Goal: Task Accomplishment & Management: Use online tool/utility

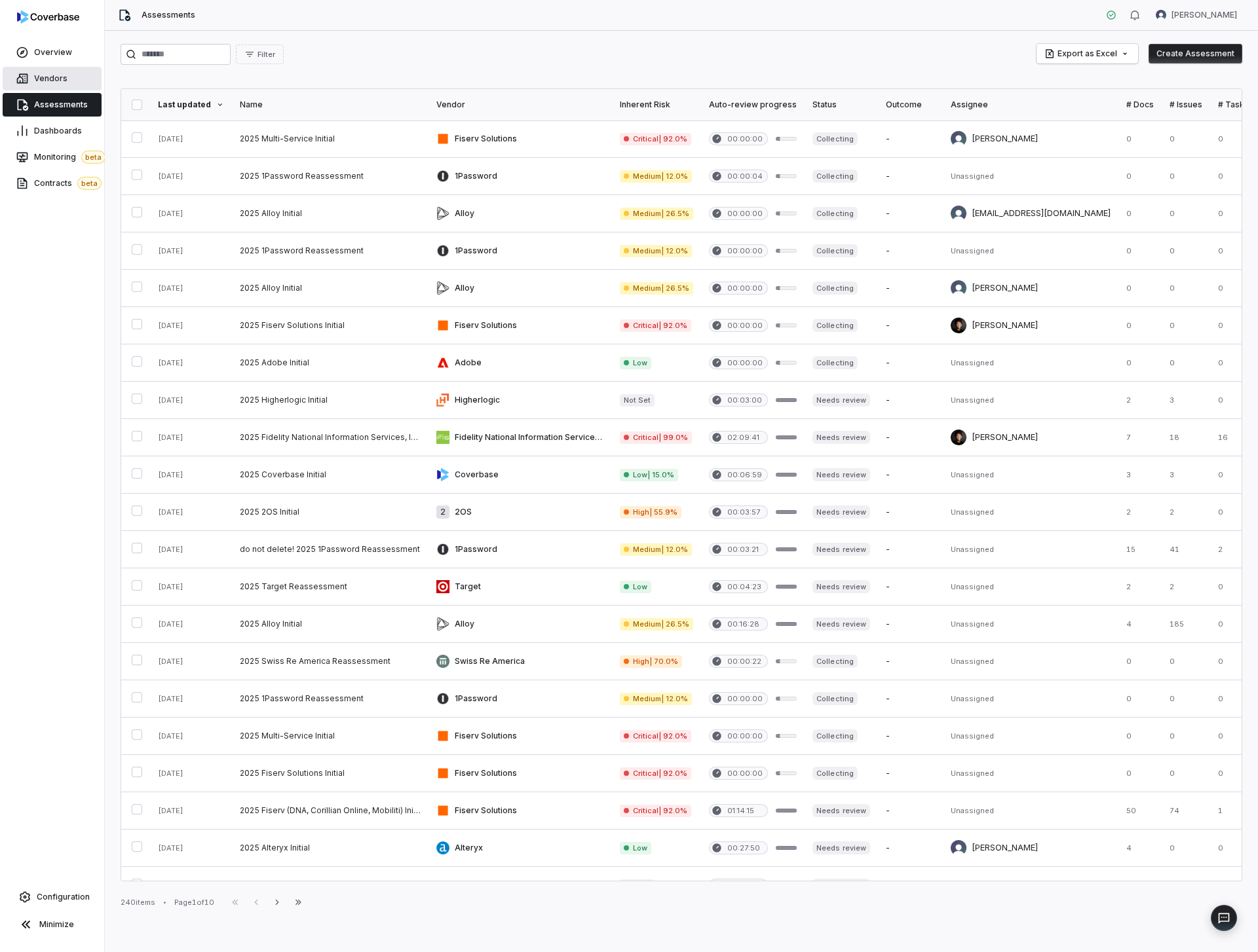
click at [73, 83] on link "Vendors" at bounding box center [52, 79] width 99 height 24
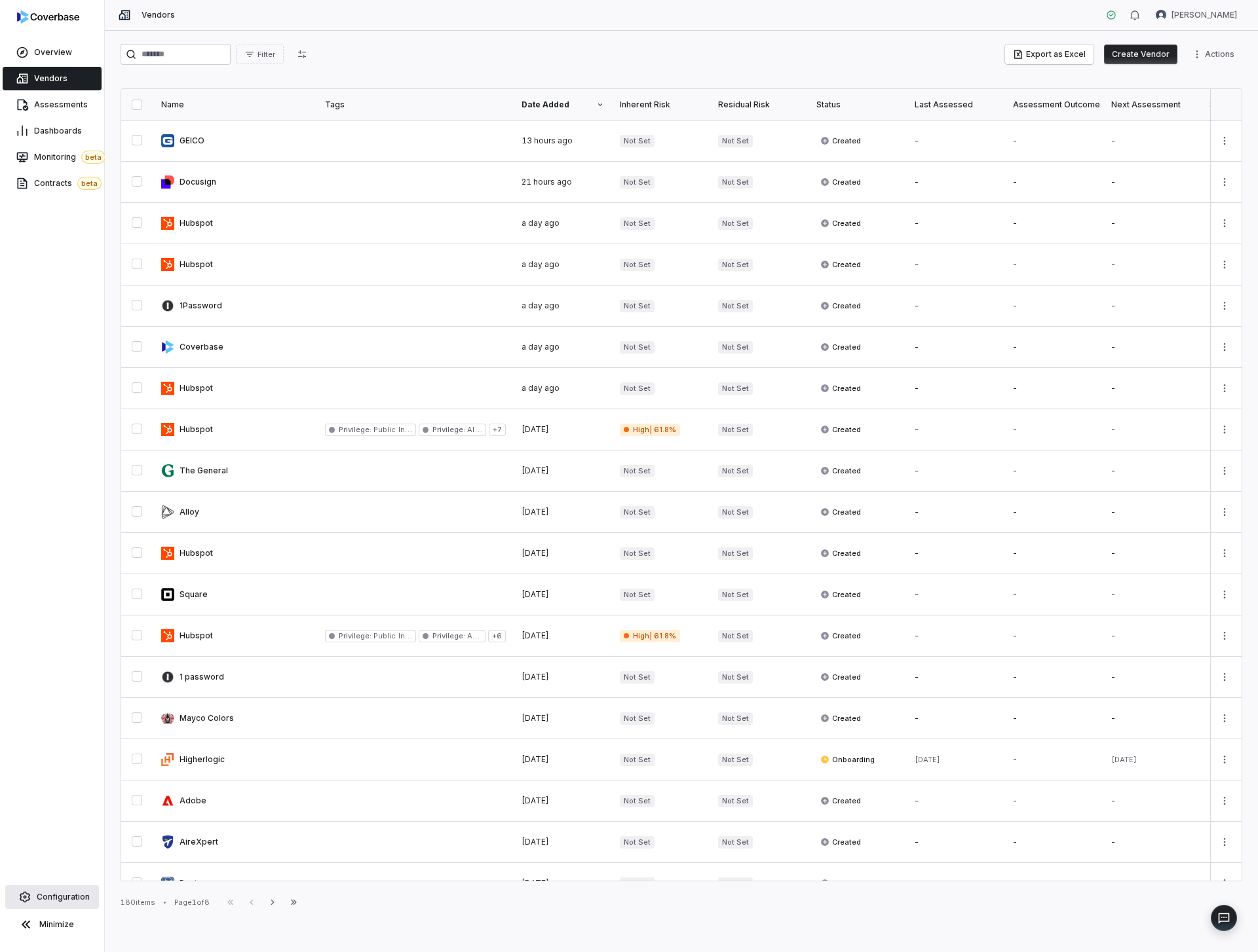
click at [50, 891] on link "Configuration" at bounding box center [52, 897] width 94 height 24
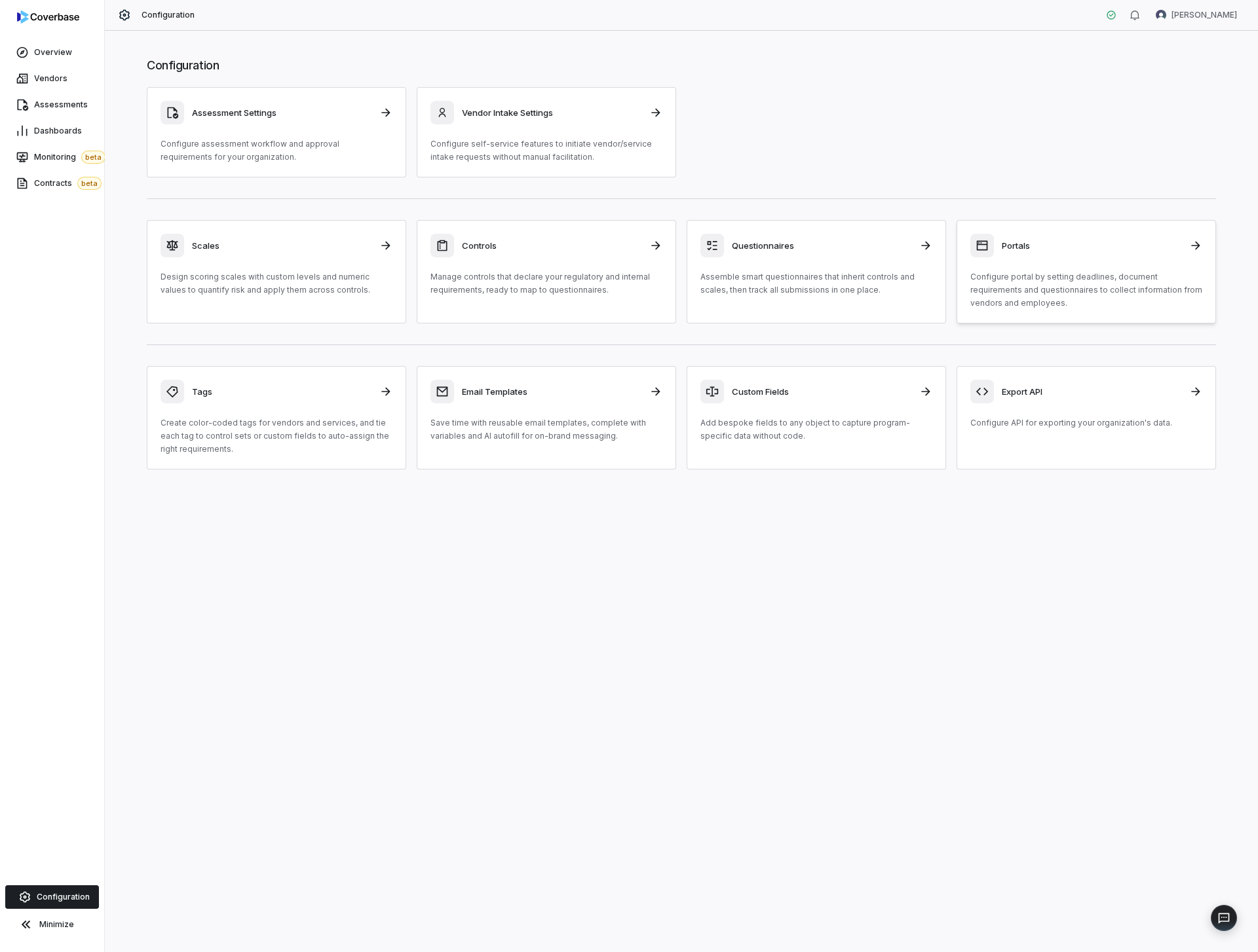
click at [994, 313] on link "Portals Configure portal by setting deadlines, document requirements and questi…" at bounding box center [1086, 271] width 260 height 104
click at [685, 276] on div "Scales Design scoring scales with custom levels and numeric values to quantify …" at bounding box center [681, 271] width 1069 height 104
click at [730, 268] on div "Questionnaires Assemble smart questionnaires that inherit controls and scales, …" at bounding box center [816, 265] width 232 height 63
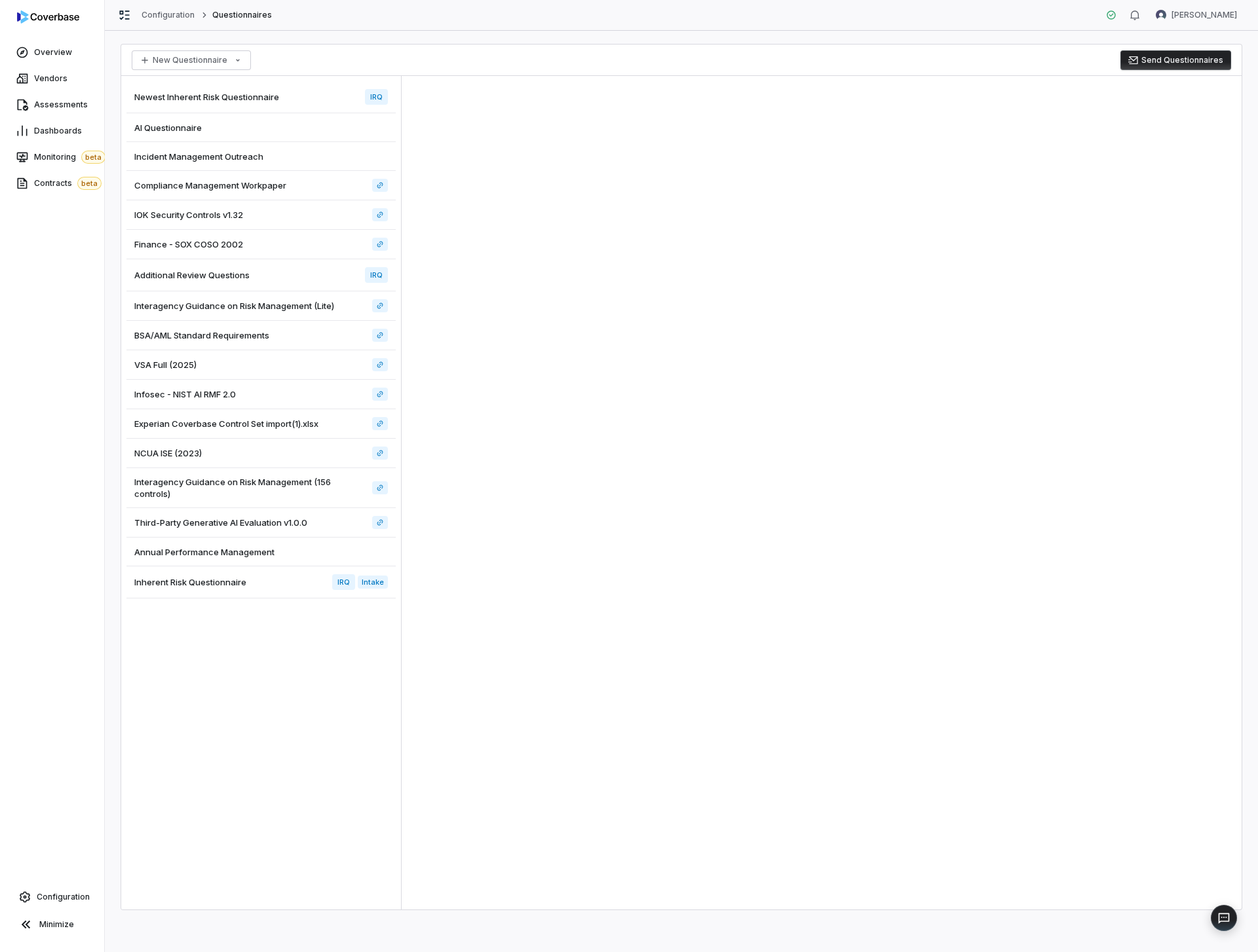
click at [774, 371] on div at bounding box center [822, 493] width 841 height 834
click at [808, 445] on div at bounding box center [822, 493] width 841 height 834
click at [292, 120] on div "AI Questionnaire" at bounding box center [262, 127] width 270 height 28
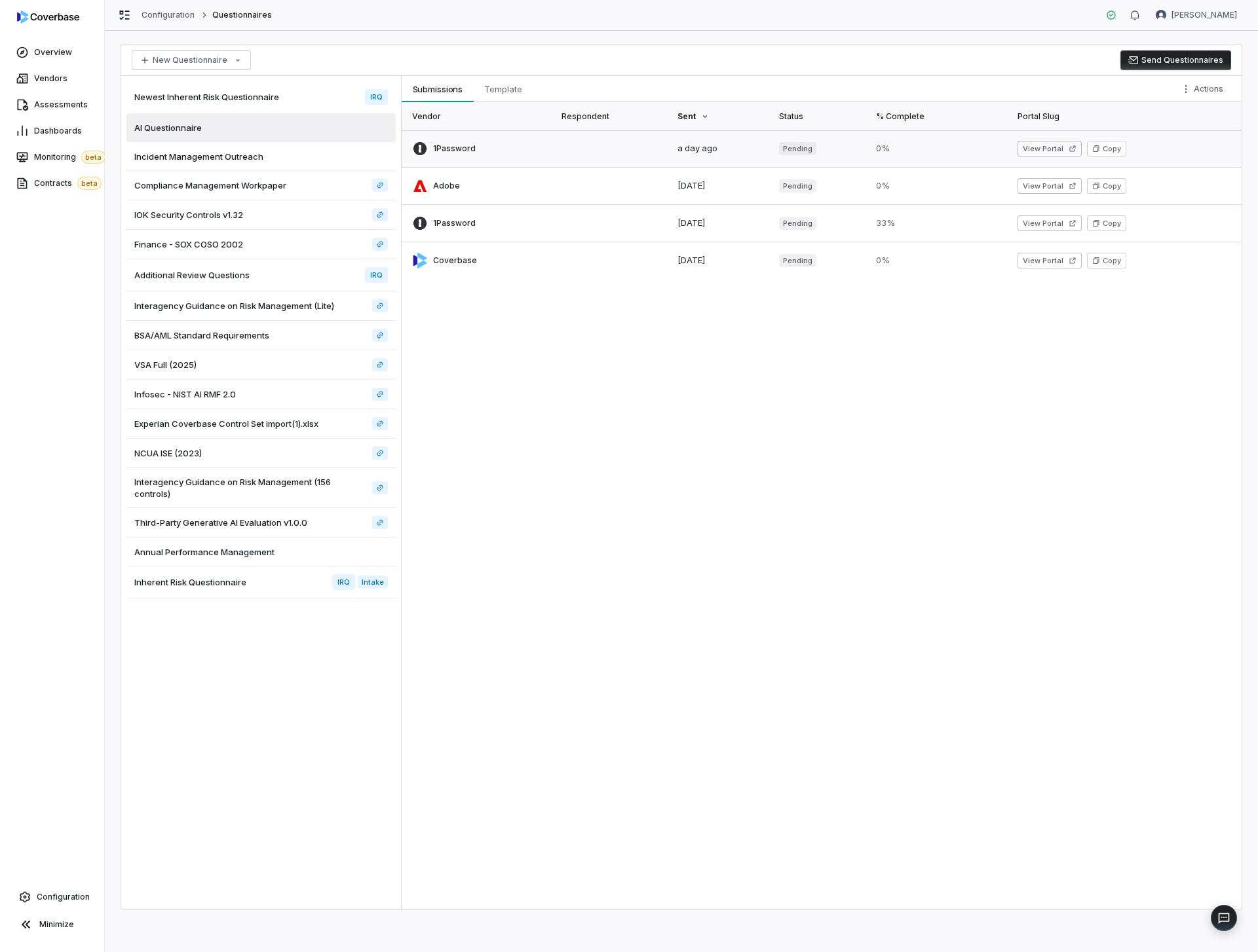
click at [562, 146] on link at bounding box center [611, 149] width 116 height 37
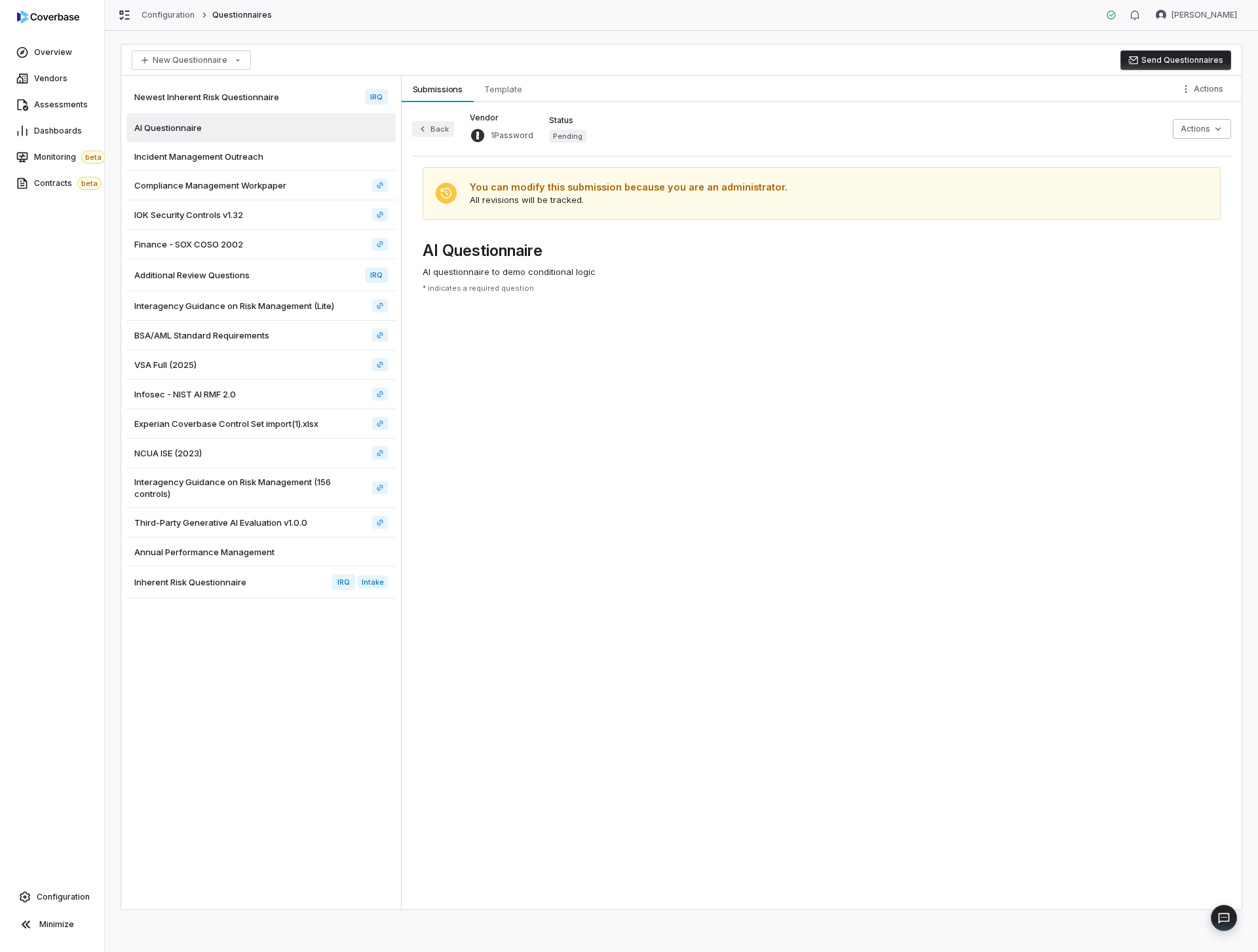
click at [437, 132] on button "Back" at bounding box center [433, 128] width 42 height 16
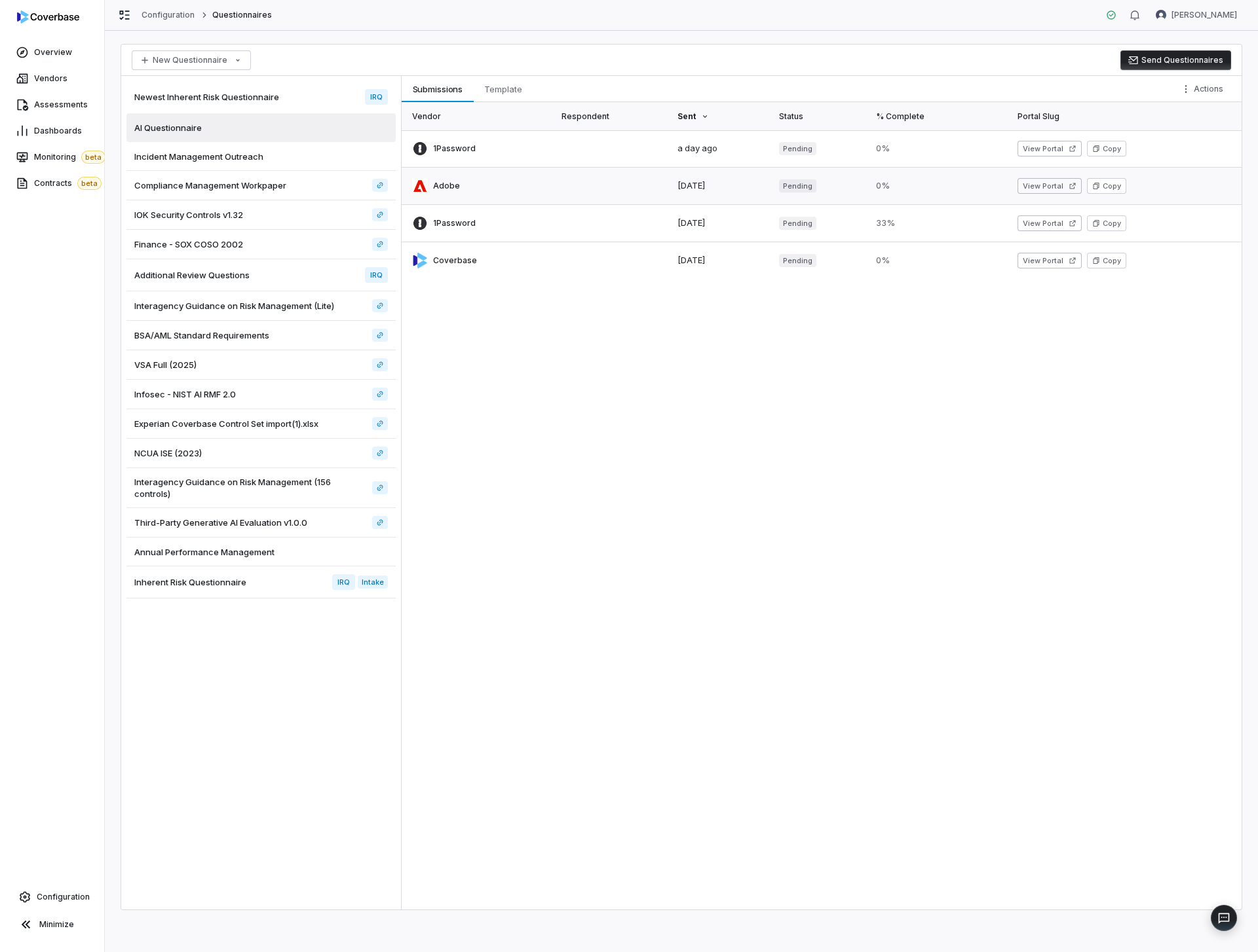
click at [451, 180] on link at bounding box center [478, 186] width 152 height 37
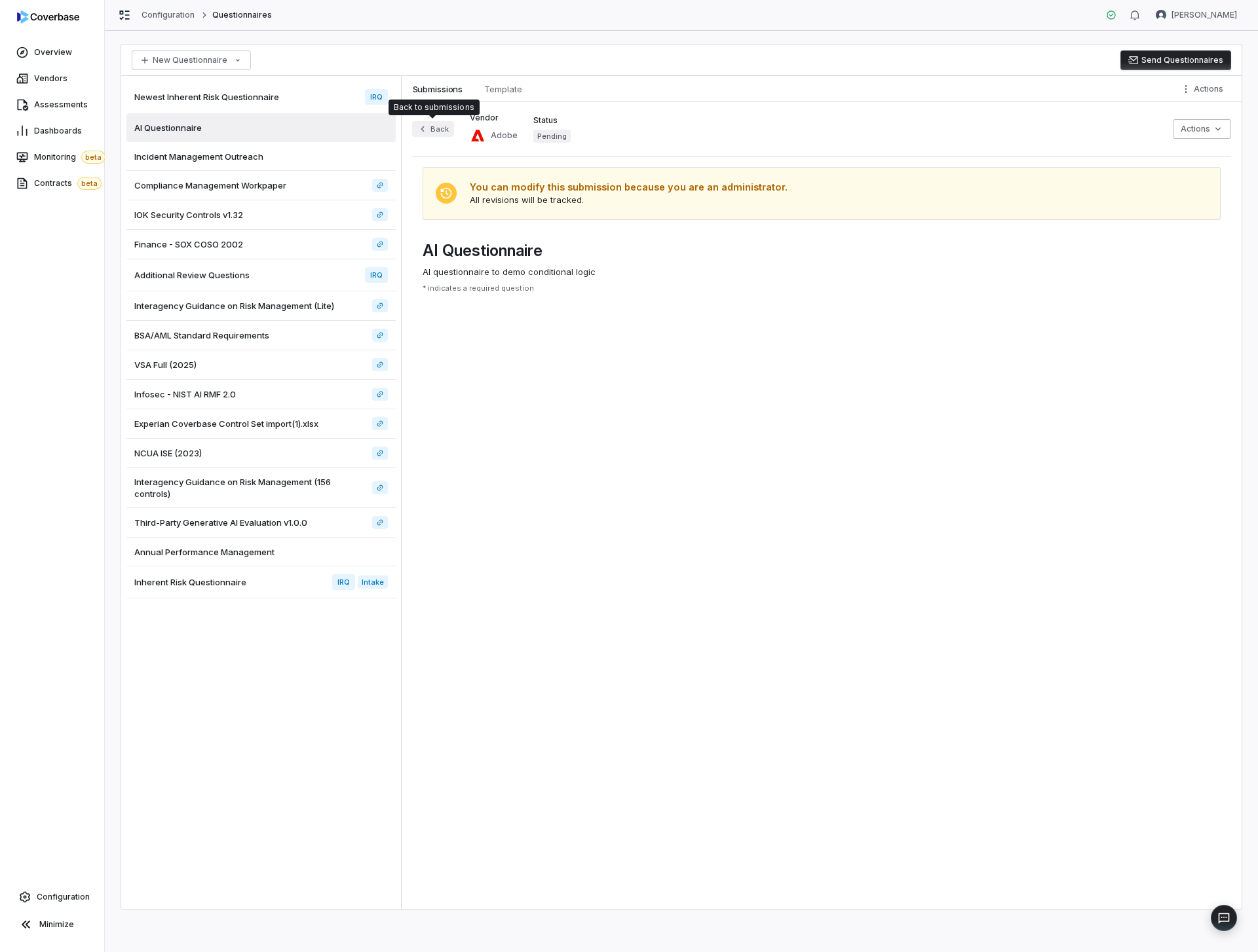
click at [439, 126] on button "Back" at bounding box center [433, 128] width 42 height 16
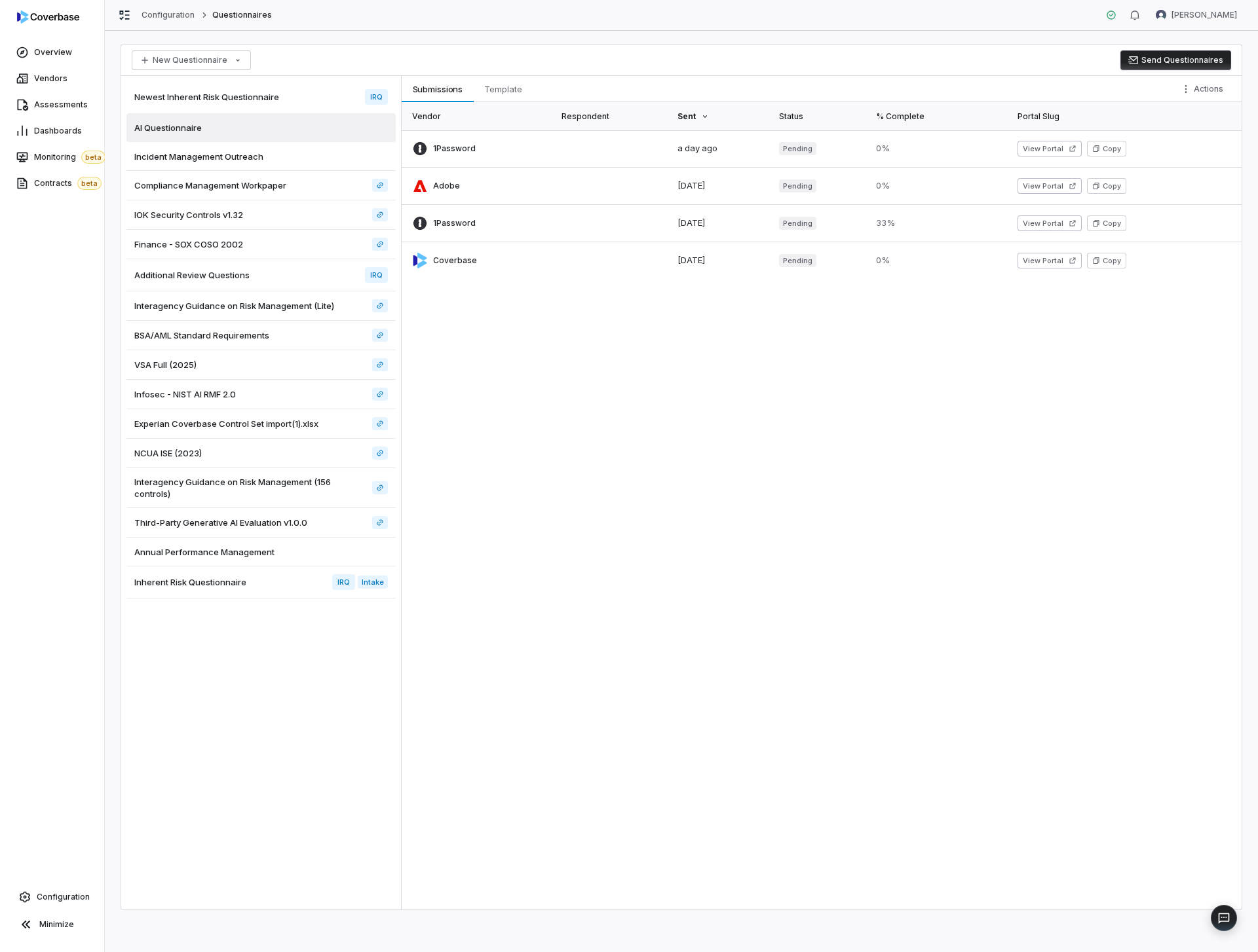
click at [963, 492] on div "Vendor Respondent Sent Status % Complete Portal Slug 1Password a day ago Pendin…" at bounding box center [822, 505] width 841 height 808
click at [579, 232] on link at bounding box center [611, 224] width 116 height 37
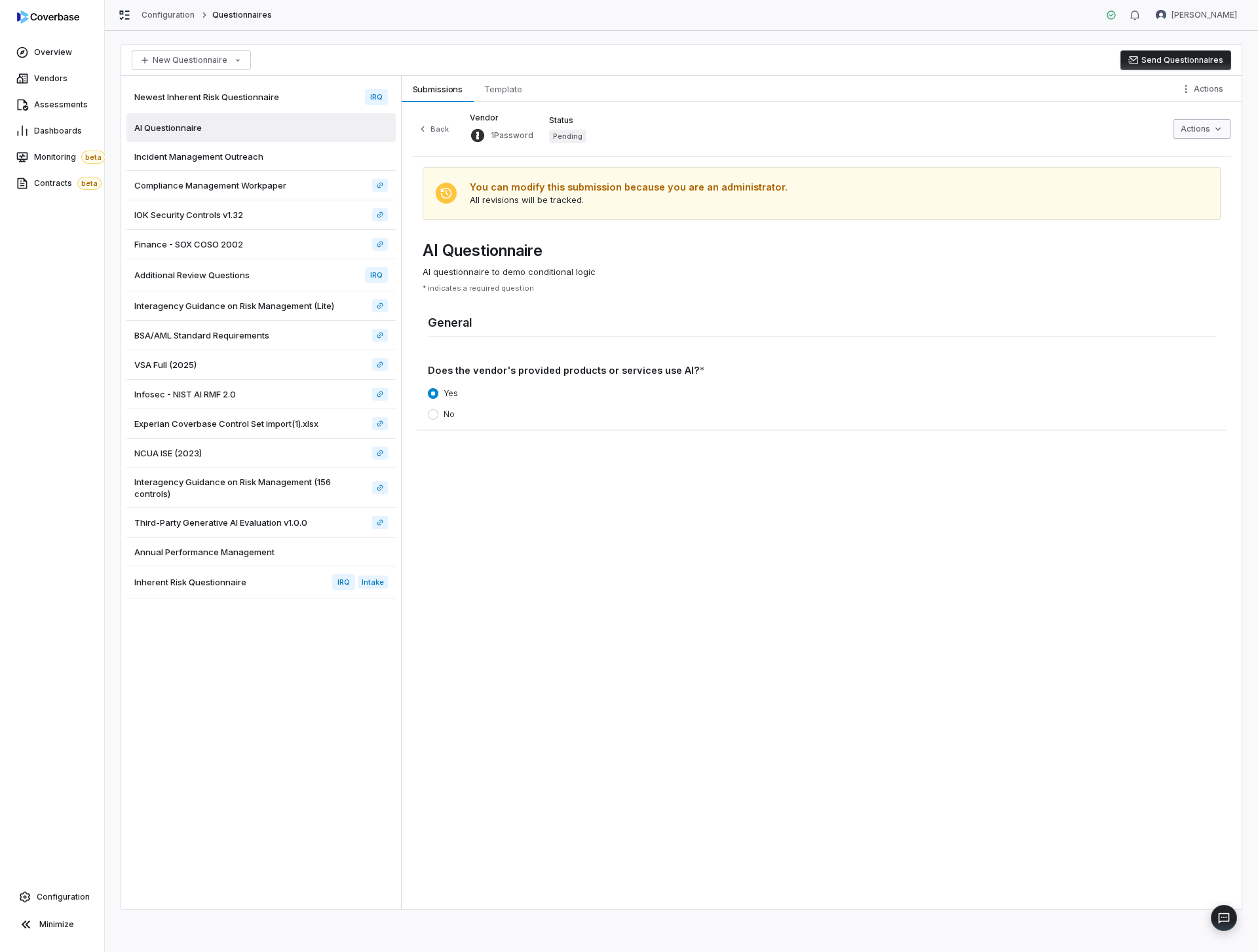
click at [1204, 123] on html "Overview Vendors Assessments Dashboards Monitoring beta Contracts beta Configur…" at bounding box center [629, 476] width 1258 height 952
click at [991, 581] on html "Overview Vendors Assessments Dashboards Monitoring beta Contracts beta Configur…" at bounding box center [629, 476] width 1258 height 952
click at [439, 137] on button "Back" at bounding box center [433, 128] width 42 height 16
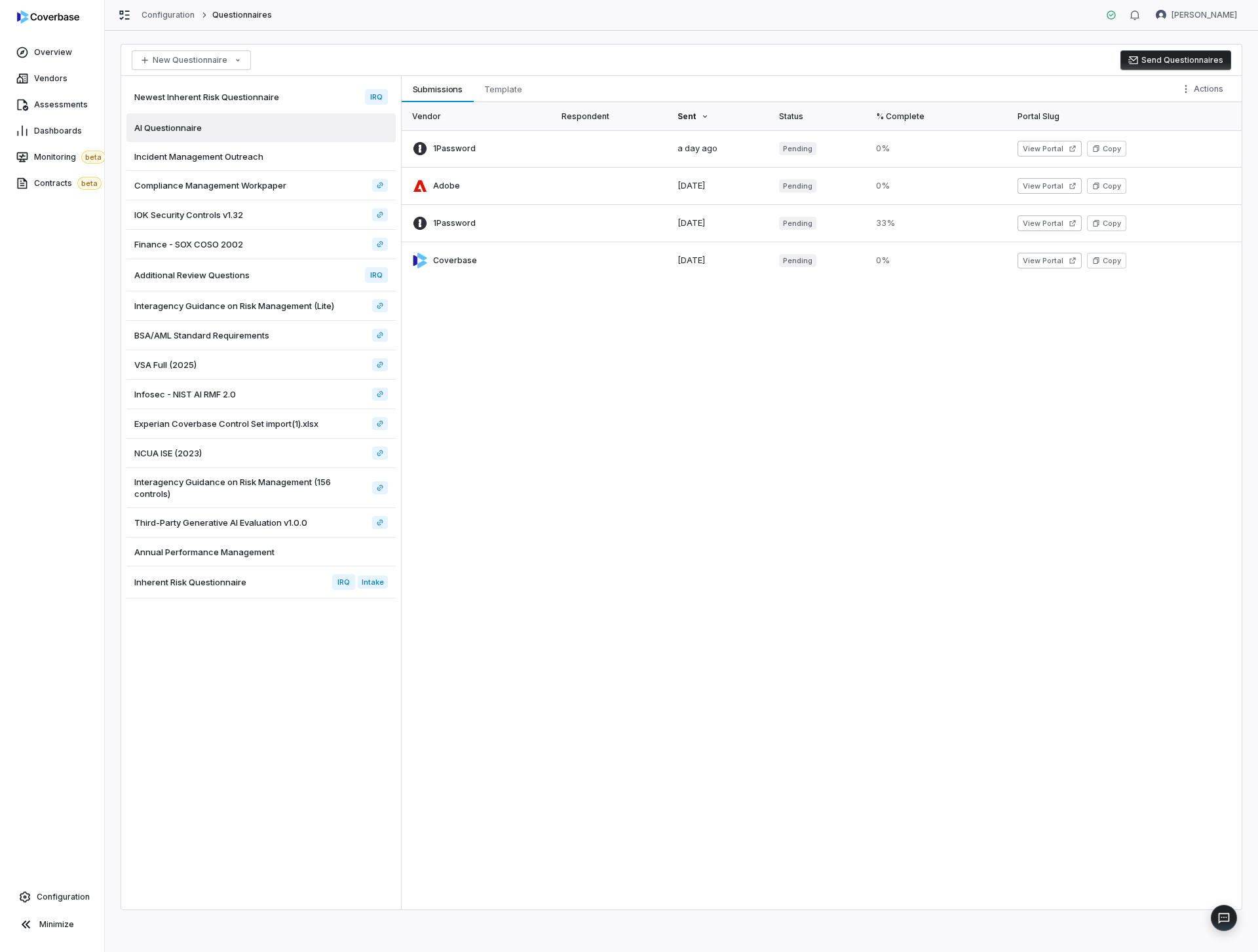
click at [810, 393] on div "Vendor Respondent Sent Status % Complete Portal Slug 1Password a day ago Pendin…" at bounding box center [822, 505] width 841 height 808
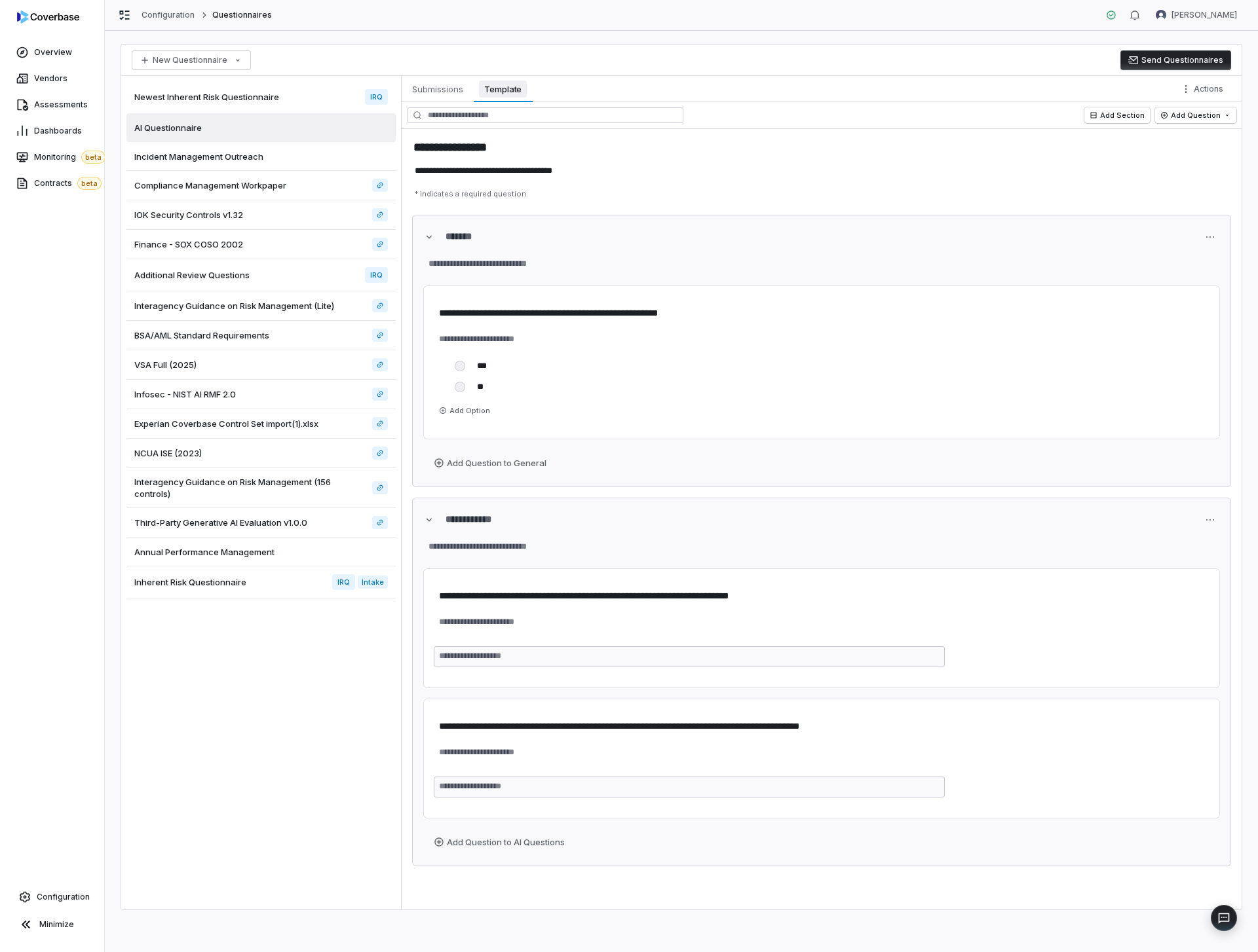
click at [492, 87] on span "Template" at bounding box center [503, 89] width 48 height 17
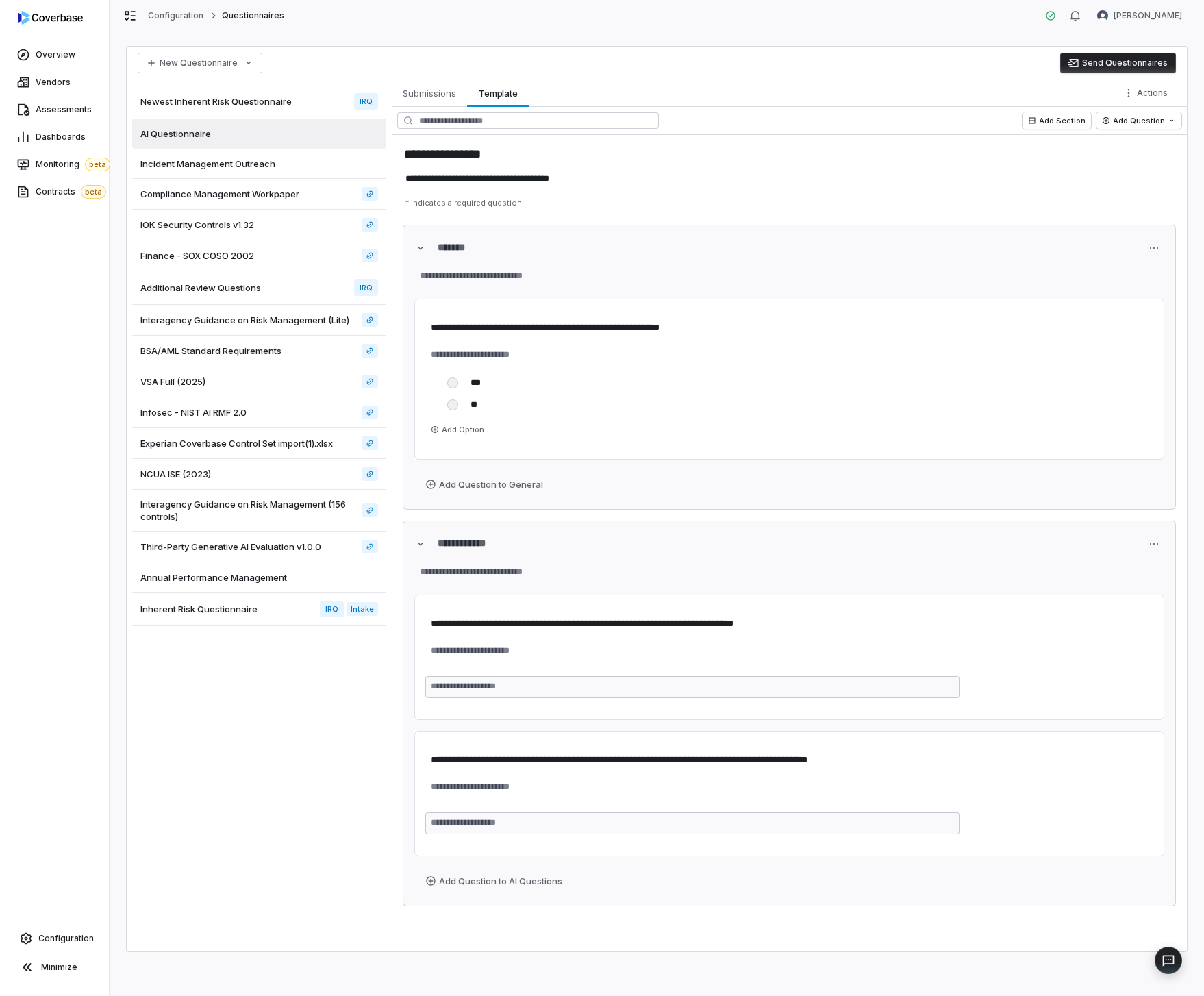
type textarea "*"
